Goal: Navigation & Orientation: Find specific page/section

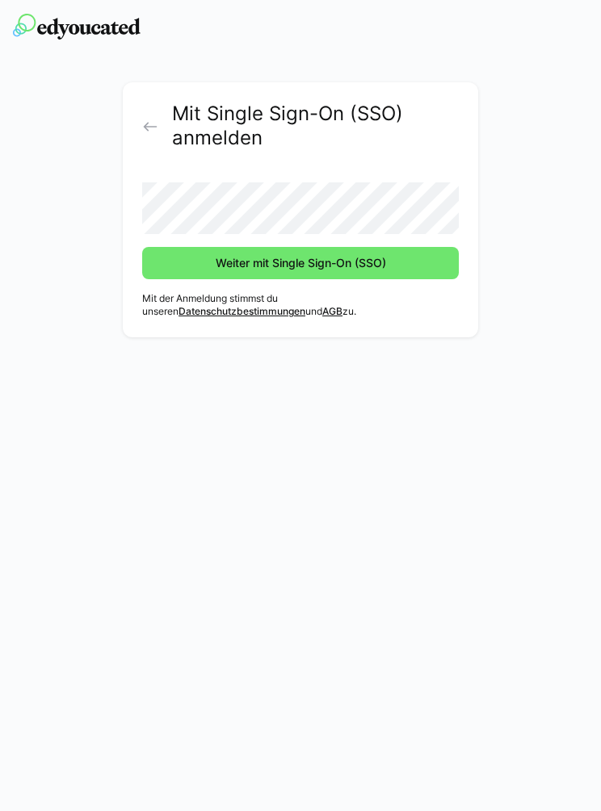
click at [380, 251] on span "Weiter mit Single Sign-On (SSO)" at bounding box center [300, 263] width 316 height 32
click at [107, 18] on img at bounding box center [77, 27] width 128 height 26
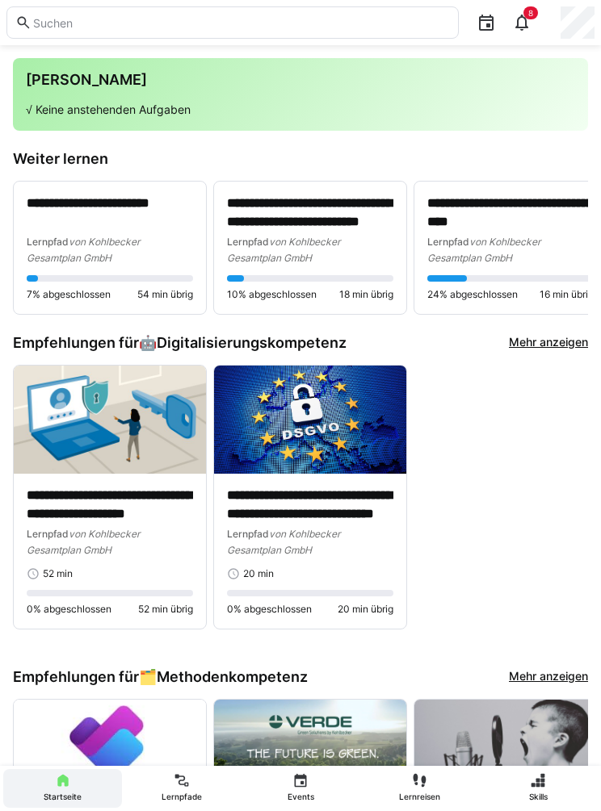
click at [186, 783] on eds-icon at bounding box center [182, 781] width 16 height 16
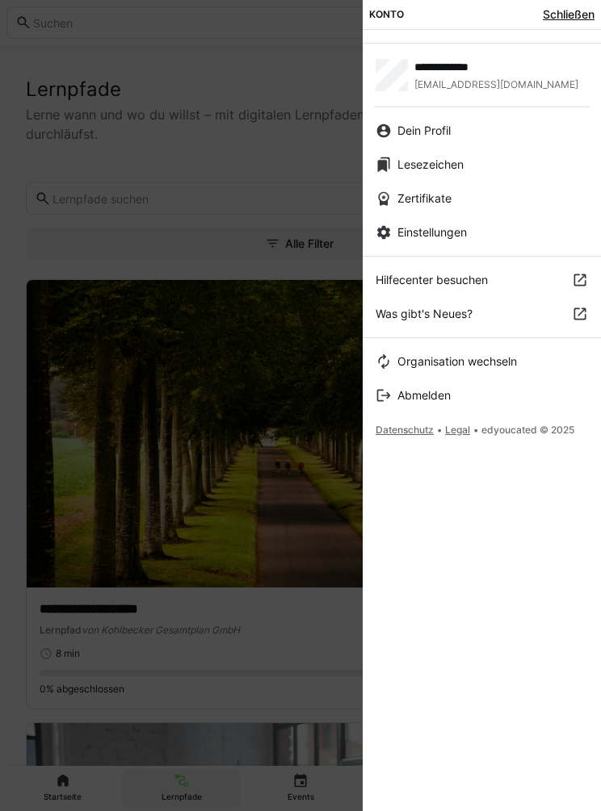
click at [269, 547] on div at bounding box center [300, 405] width 601 height 811
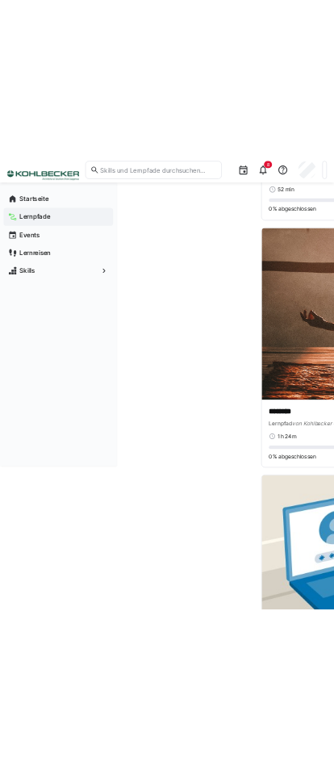
scroll to position [4001, 0]
